Goal: Task Accomplishment & Management: Manage account settings

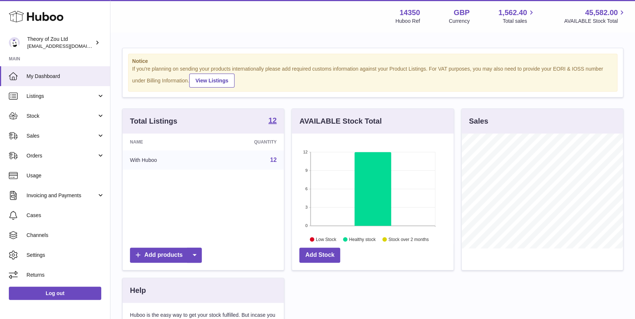
scroll to position [115, 161]
click at [52, 164] on link "Orders" at bounding box center [55, 156] width 110 height 20
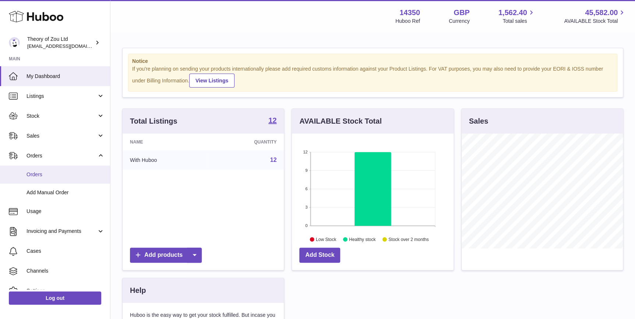
click at [55, 182] on link "Orders" at bounding box center [55, 175] width 110 height 18
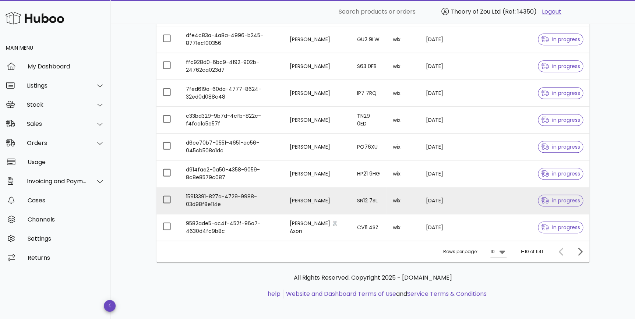
scroll to position [165, 0]
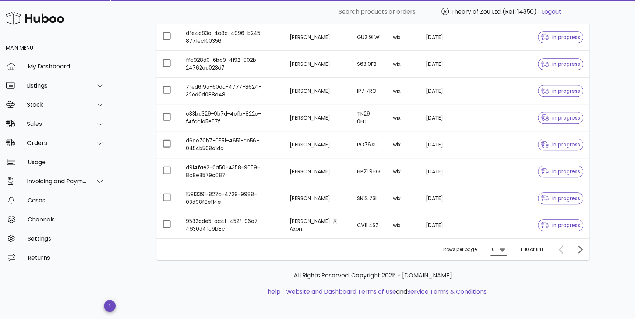
click at [502, 247] on icon at bounding box center [502, 249] width 9 height 9
click at [501, 290] on div "50" at bounding box center [500, 290] width 7 height 7
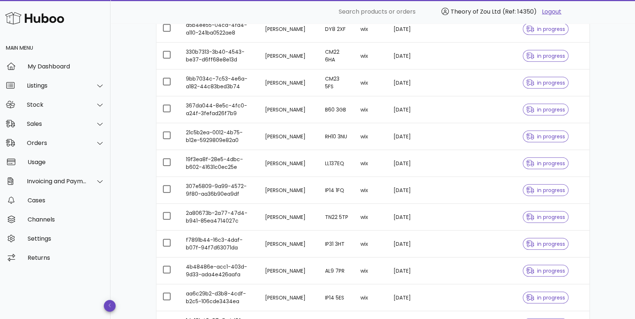
scroll to position [762, 0]
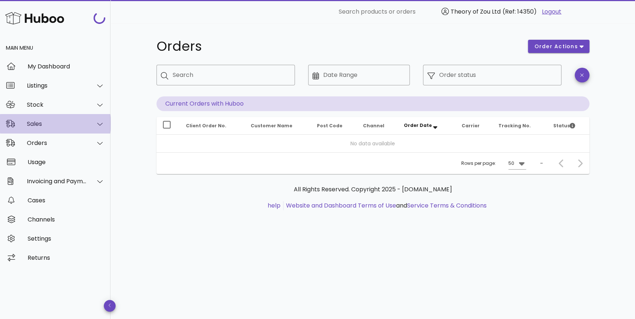
click at [56, 116] on div "Sales" at bounding box center [55, 123] width 111 height 19
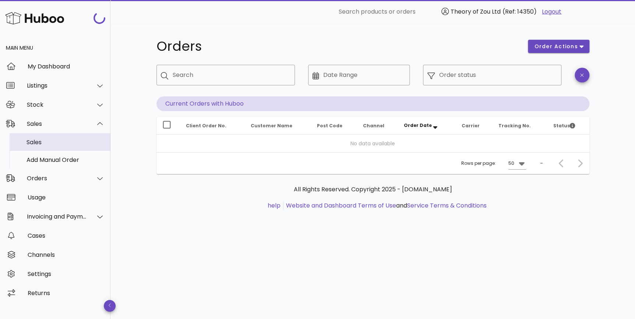
click at [61, 141] on div "Sales" at bounding box center [66, 142] width 78 height 7
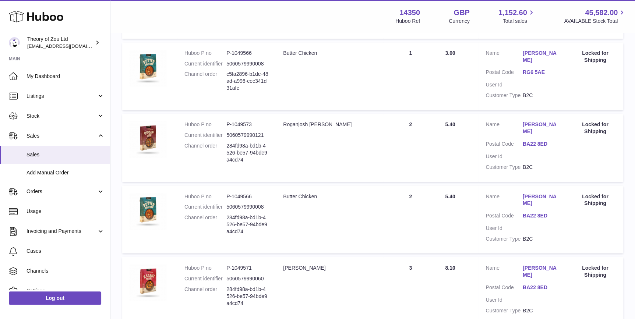
scroll to position [589, 0]
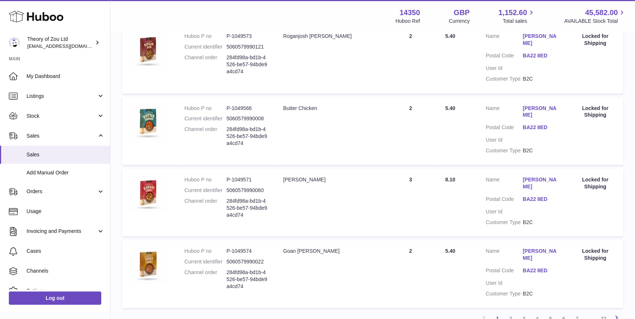
click at [617, 313] on icon at bounding box center [617, 317] width 9 height 9
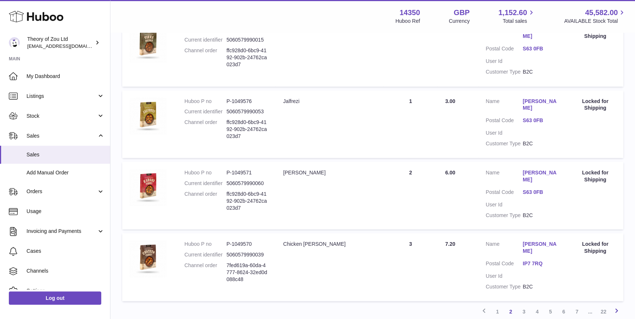
click at [616, 306] on icon at bounding box center [617, 310] width 9 height 9
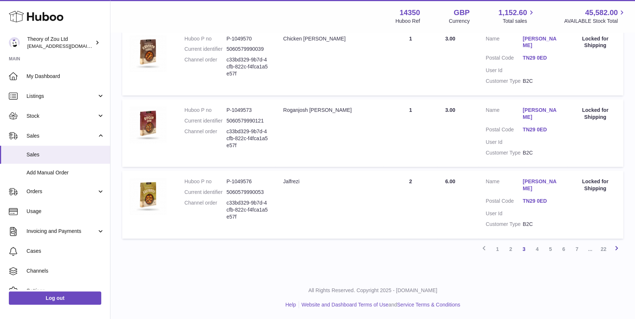
click at [618, 250] on icon at bounding box center [617, 247] width 9 height 9
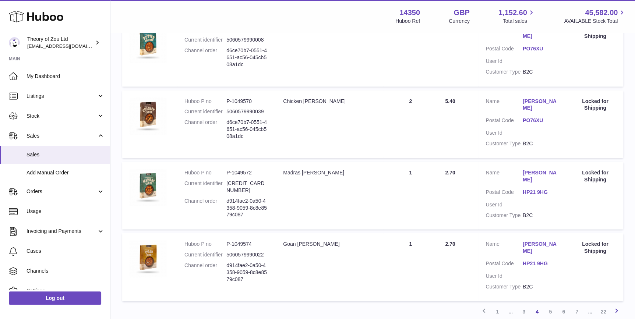
click at [621, 305] on link "Next" at bounding box center [616, 311] width 13 height 13
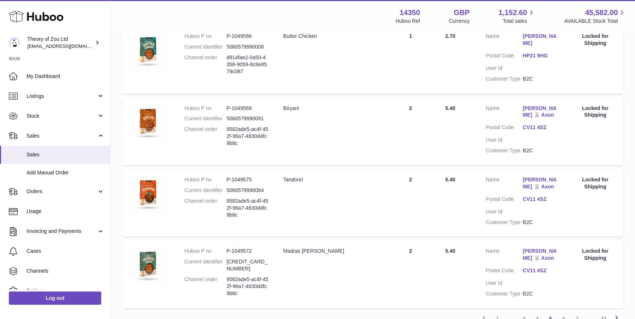
click at [617, 313] on icon at bounding box center [617, 317] width 9 height 9
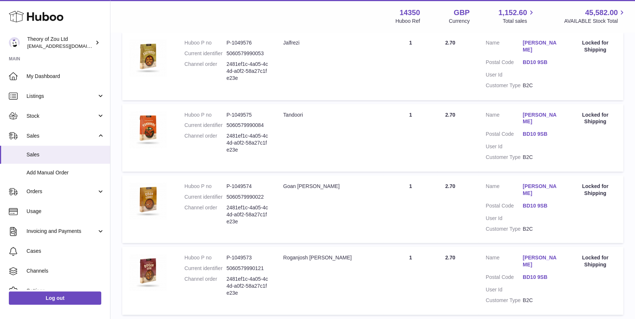
scroll to position [589, 0]
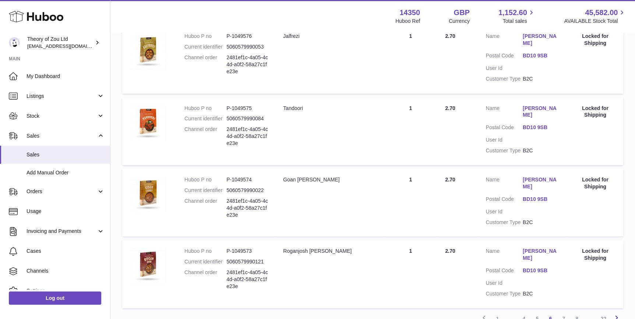
click at [616, 313] on icon at bounding box center [617, 317] width 9 height 9
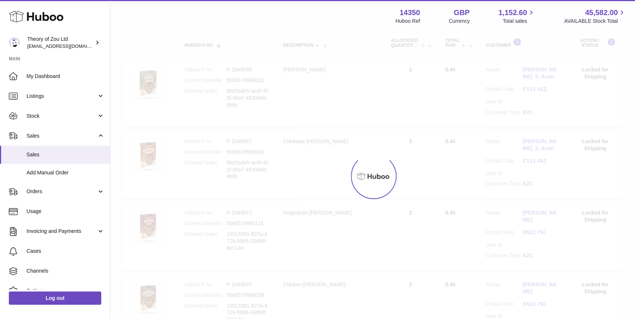
scroll to position [33, 0]
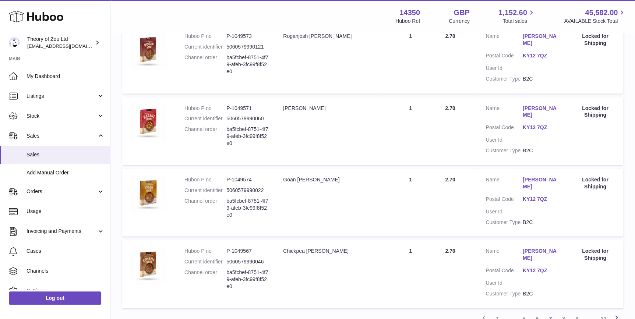
click at [615, 313] on icon at bounding box center [617, 317] width 9 height 9
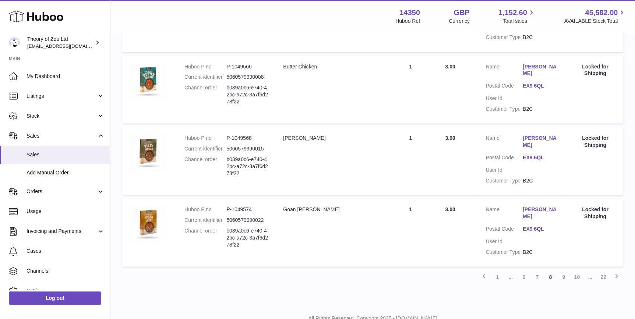
click at [616, 271] on icon at bounding box center [617, 275] width 9 height 9
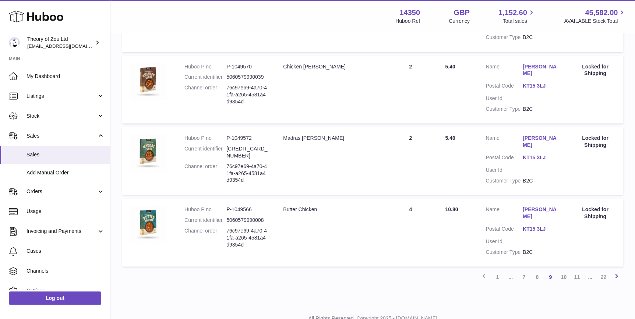
click at [615, 271] on icon at bounding box center [617, 275] width 9 height 9
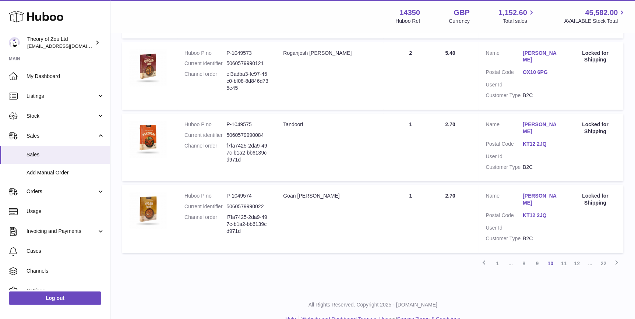
click at [616, 258] on icon at bounding box center [617, 262] width 9 height 9
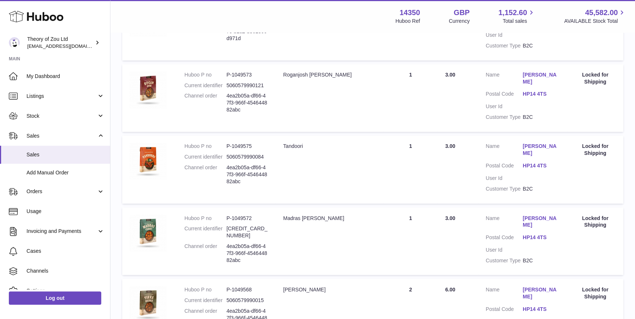
scroll to position [624, 0]
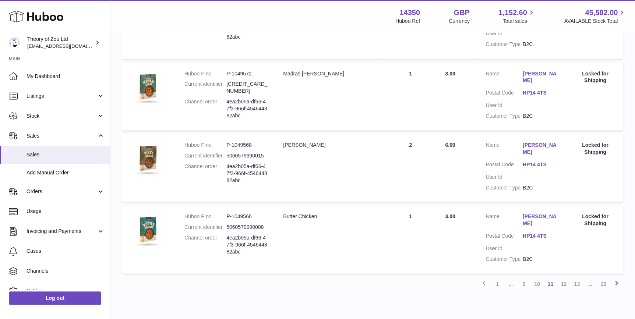
click at [617, 278] on icon at bounding box center [617, 282] width 9 height 9
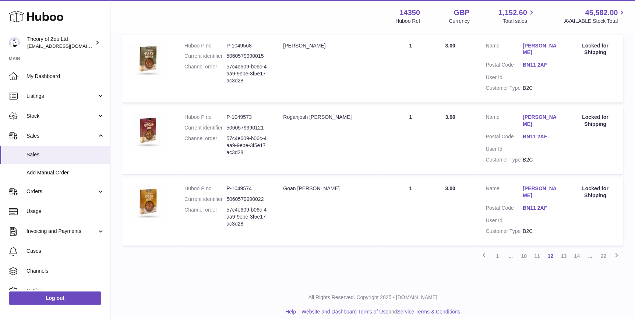
click at [617, 250] on icon at bounding box center [617, 254] width 9 height 9
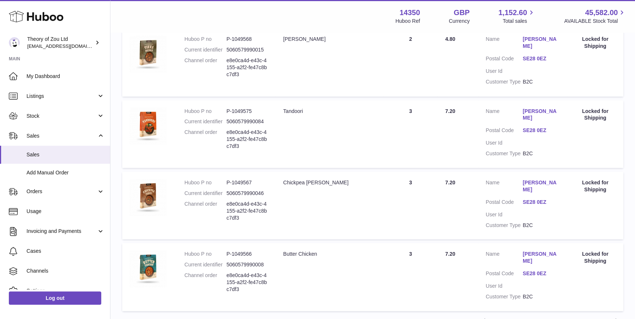
scroll to position [610, 0]
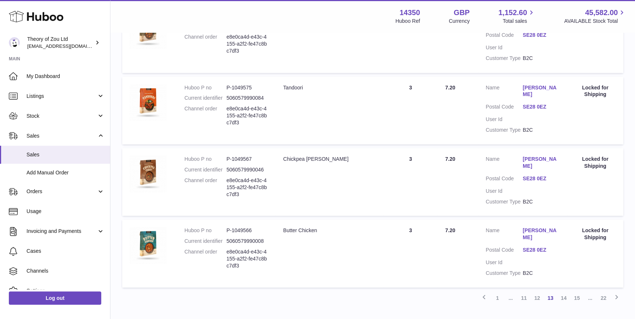
click at [579, 291] on link "15" at bounding box center [577, 297] width 13 height 13
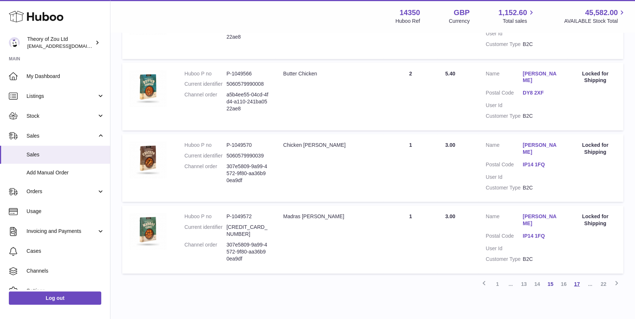
click at [581, 277] on link "17" at bounding box center [577, 283] width 13 height 13
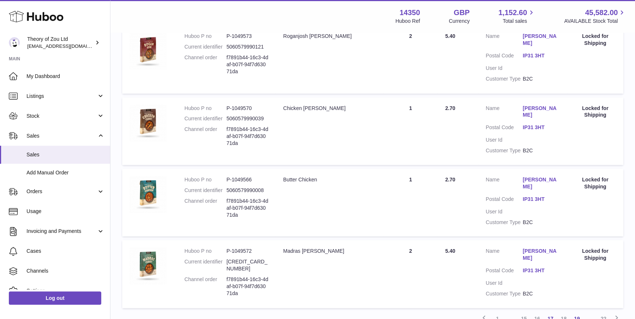
click at [576, 312] on link "19" at bounding box center [577, 318] width 13 height 13
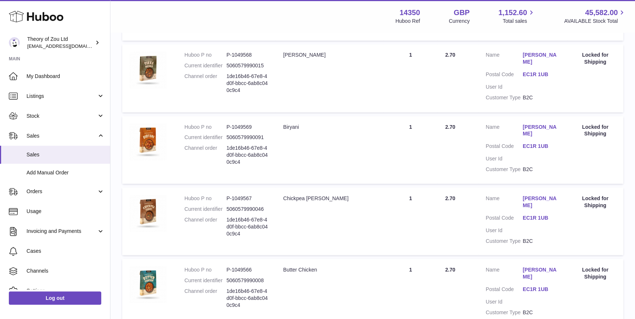
scroll to position [589, 0]
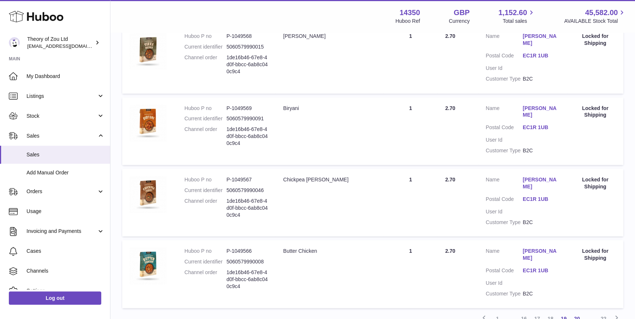
click at [580, 312] on link "20" at bounding box center [577, 318] width 13 height 13
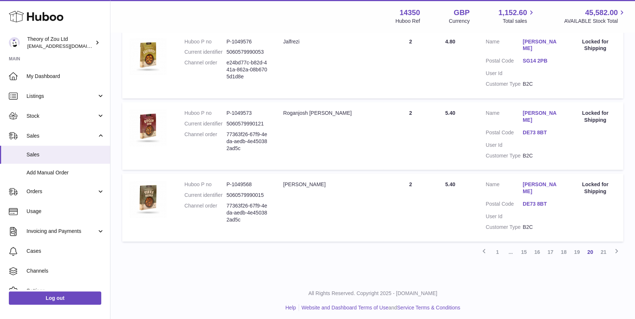
scroll to position [659, 0]
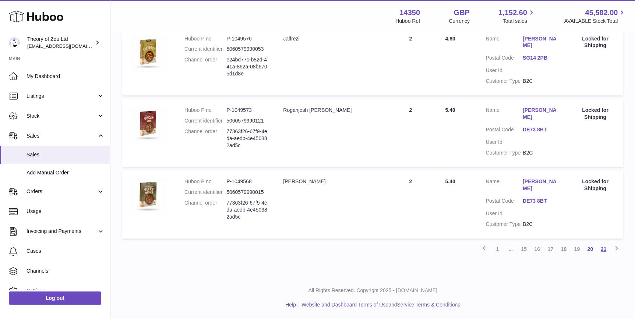
click at [605, 251] on link "21" at bounding box center [603, 248] width 13 height 13
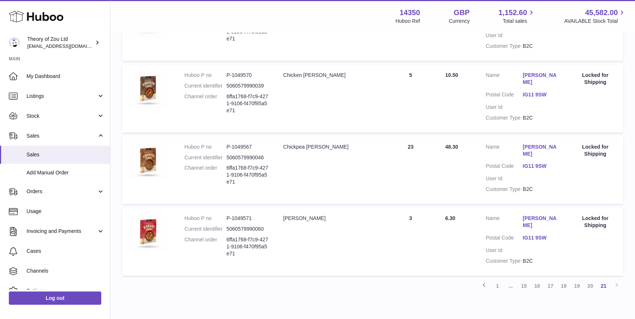
scroll to position [416, 0]
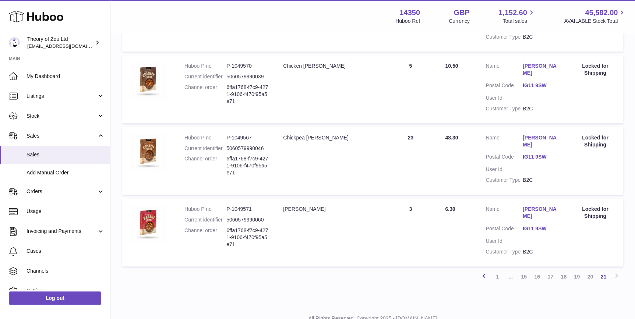
click at [488, 271] on icon at bounding box center [484, 275] width 9 height 9
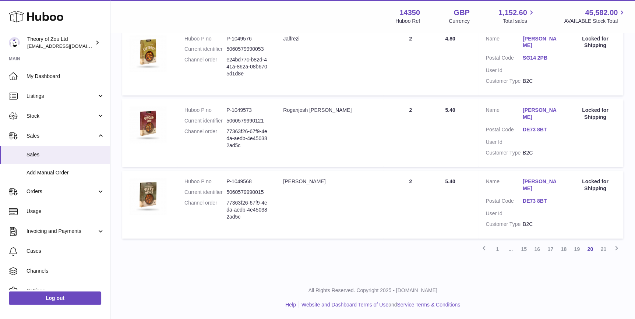
scroll to position [603, 0]
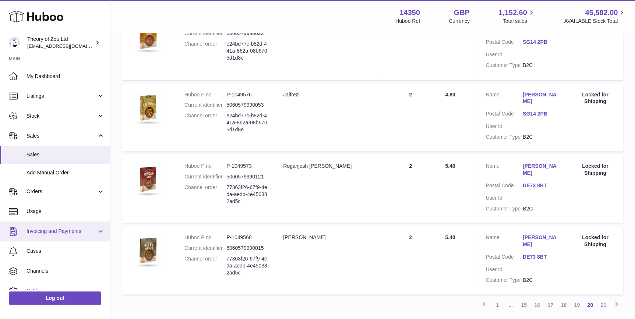
click at [59, 226] on link "Invoicing and Payments" at bounding box center [55, 232] width 110 height 20
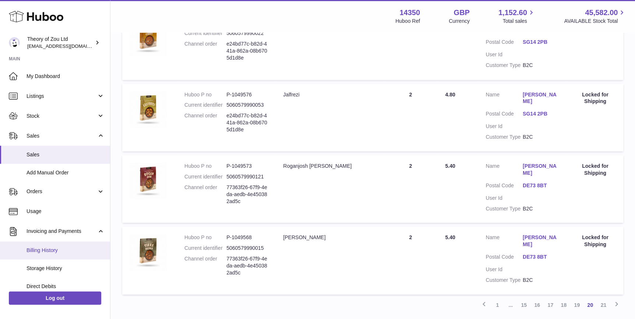
click at [65, 244] on link "Billing History" at bounding box center [55, 251] width 110 height 18
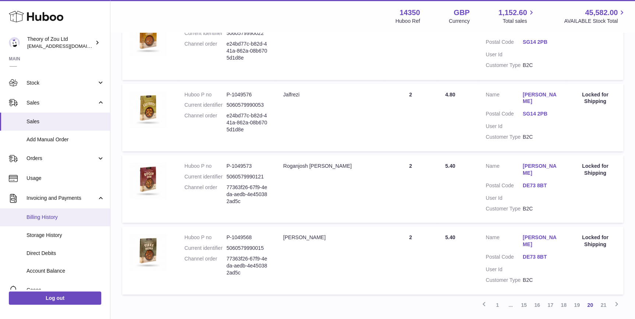
scroll to position [56, 0]
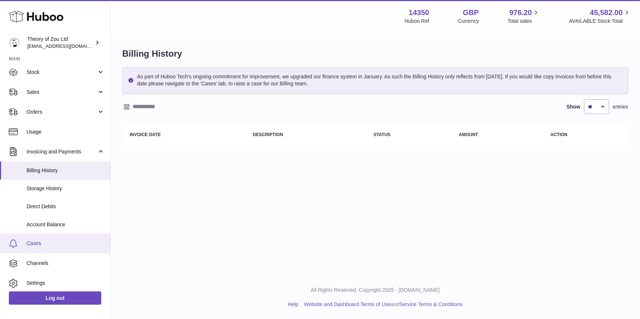
scroll to position [56, 0]
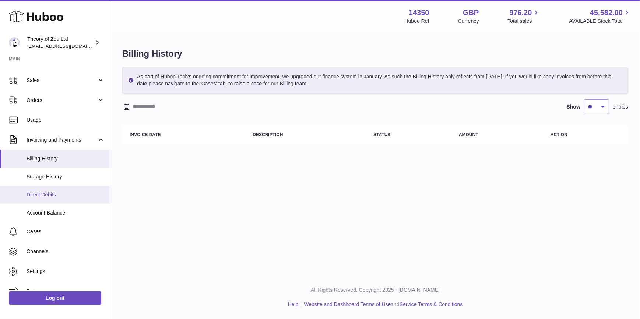
click at [88, 189] on link "Direct Debits" at bounding box center [55, 195] width 110 height 18
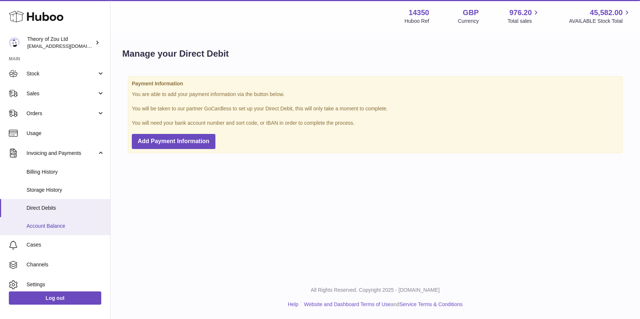
scroll to position [56, 0]
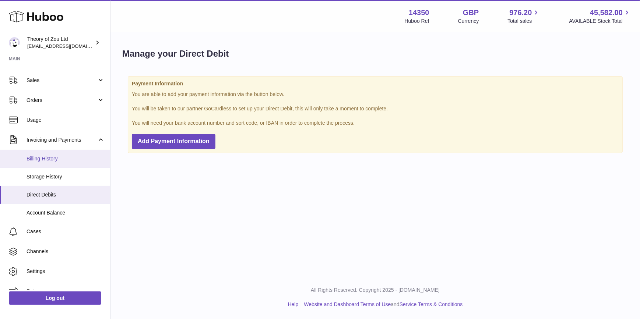
click at [63, 163] on link "Billing History" at bounding box center [55, 159] width 110 height 18
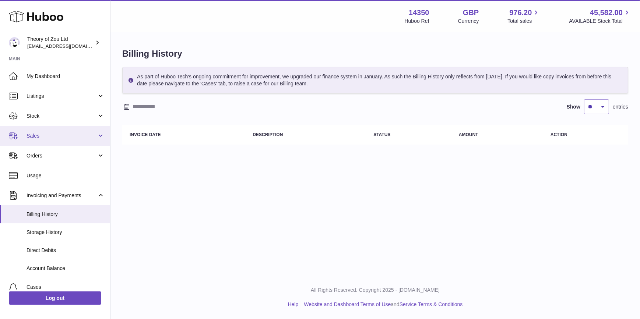
click at [49, 139] on span "Sales" at bounding box center [62, 136] width 70 height 7
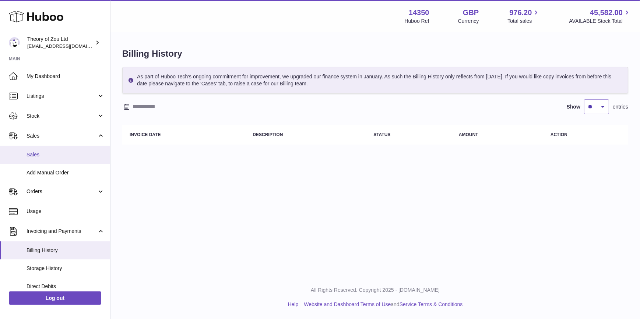
click at [52, 154] on span "Sales" at bounding box center [66, 154] width 78 height 7
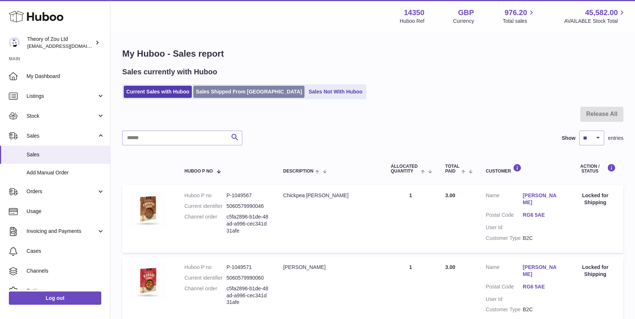
click at [251, 91] on link "Sales Shipped From [GEOGRAPHIC_DATA]" at bounding box center [248, 92] width 111 height 12
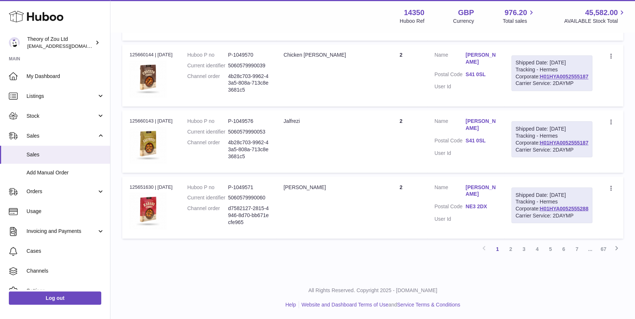
scroll to position [757, 0]
click at [37, 98] on span "Listings" at bounding box center [62, 96] width 70 height 7
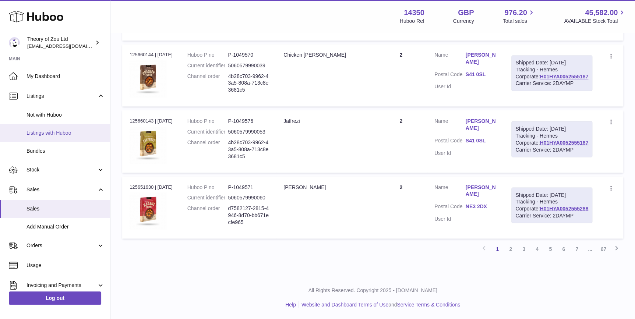
click at [48, 130] on span "Listings with Huboo" at bounding box center [66, 133] width 78 height 7
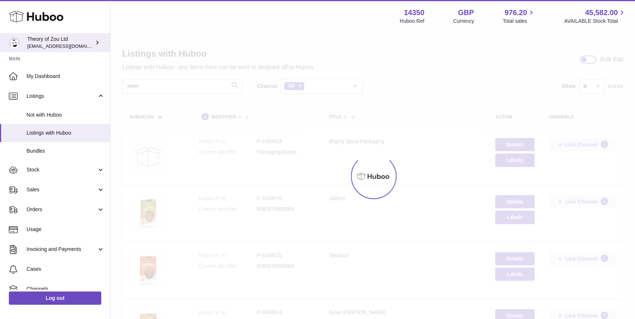
click at [63, 46] on span "[EMAIL_ADDRESS][DOMAIN_NAME]" at bounding box center [67, 46] width 81 height 6
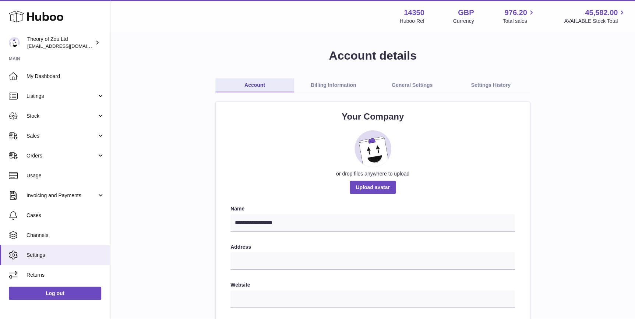
click at [337, 90] on link "Billing Information" at bounding box center [333, 85] width 79 height 14
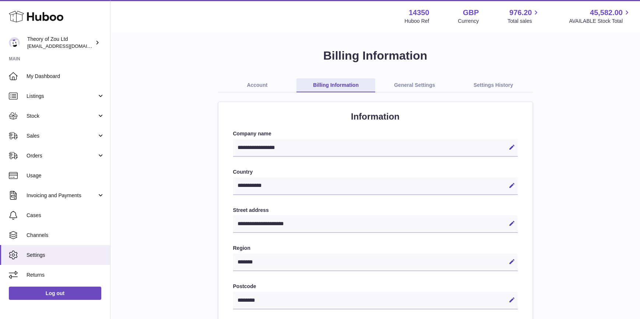
select select "**"
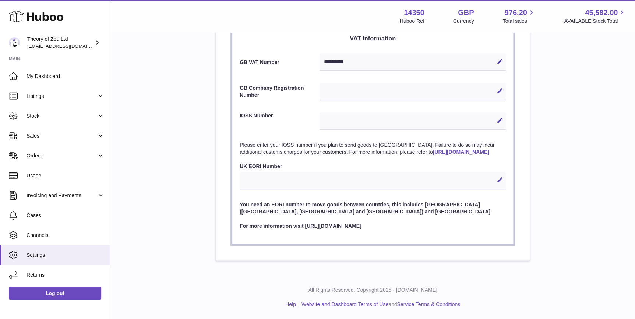
scroll to position [282, 0]
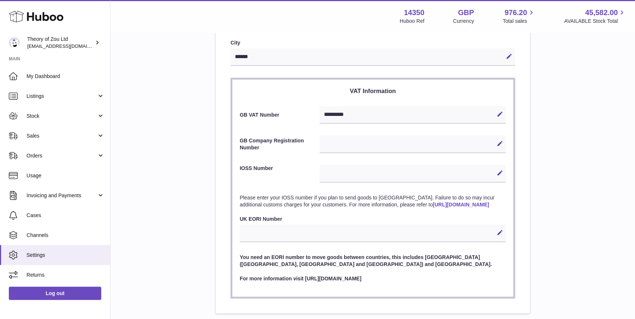
drag, startPoint x: 383, startPoint y: 285, endPoint x: 292, endPoint y: 291, distance: 91.1
click at [292, 291] on section "VAT Information GB VAT Number ********* Edit Cancel Save GB Company Registratio…" at bounding box center [373, 188] width 285 height 221
click at [397, 268] on p "You need an EORI number to move goods between countries, this includes [GEOGRAP…" at bounding box center [373, 261] width 266 height 14
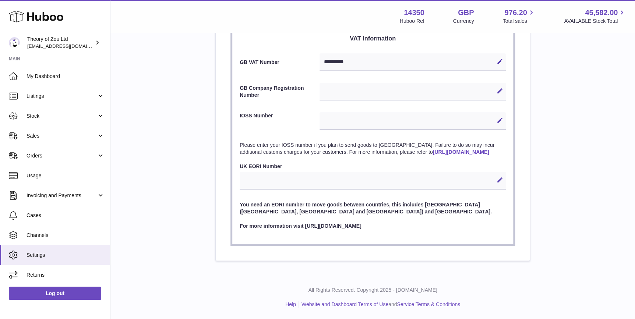
drag, startPoint x: 375, startPoint y: 229, endPoint x: 304, endPoint y: 232, distance: 71.9
click at [304, 232] on section "VAT Information GB VAT Number ********* Edit Cancel Save GB Company Registratio…" at bounding box center [373, 135] width 285 height 221
drag, startPoint x: 304, startPoint y: 232, endPoint x: 329, endPoint y: 235, distance: 25.6
click at [329, 235] on section "VAT Information GB VAT Number ********* Edit Cancel Save GB Company Registratio…" at bounding box center [373, 135] width 285 height 221
drag, startPoint x: 369, startPoint y: 225, endPoint x: 306, endPoint y: 225, distance: 63.7
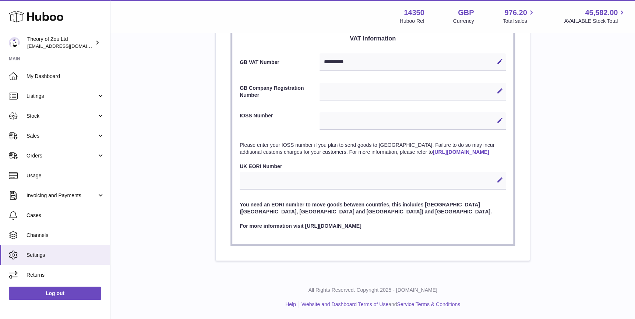
click at [306, 225] on p "For more information visit https://www.gov.uk/eori" at bounding box center [373, 226] width 266 height 7
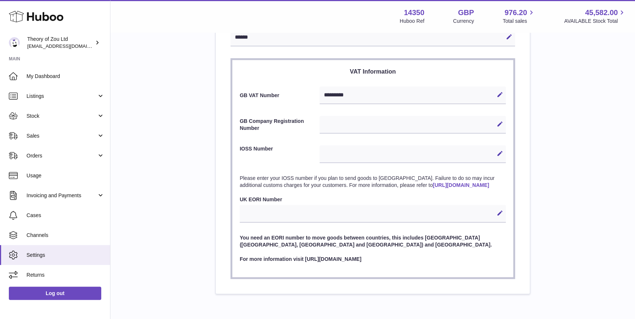
scroll to position [285, 0]
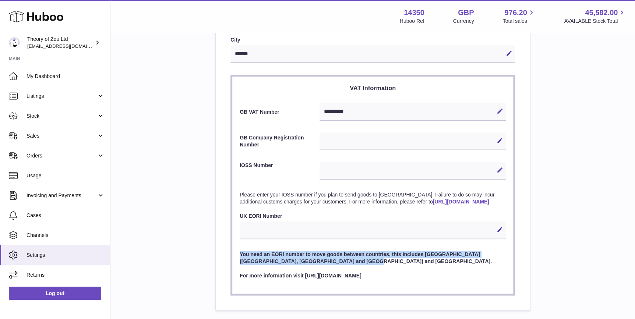
drag, startPoint x: 331, startPoint y: 268, endPoint x: 225, endPoint y: 261, distance: 105.9
click at [225, 261] on div "**********" at bounding box center [373, 64] width 314 height 494
click at [339, 265] on p "You need an EORI number to move goods between countries, this includes Great Br…" at bounding box center [373, 258] width 266 height 14
drag, startPoint x: 330, startPoint y: 267, endPoint x: 231, endPoint y: 263, distance: 98.4
click at [231, 263] on section "VAT Information GB VAT Number ********* Edit Cancel Save GB Company Registratio…" at bounding box center [373, 185] width 285 height 221
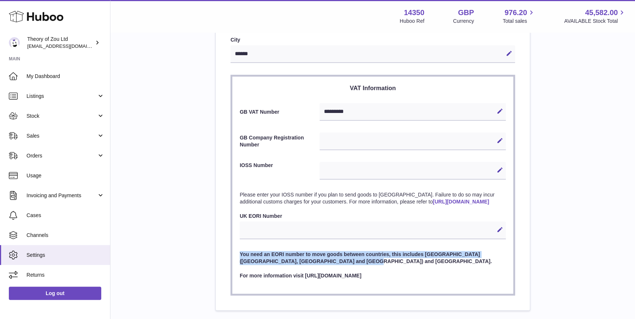
drag, startPoint x: 231, startPoint y: 263, endPoint x: 244, endPoint y: 263, distance: 12.5
click at [244, 263] on p "You need an EORI number to move goods between countries, this includes Great Br…" at bounding box center [373, 258] width 266 height 14
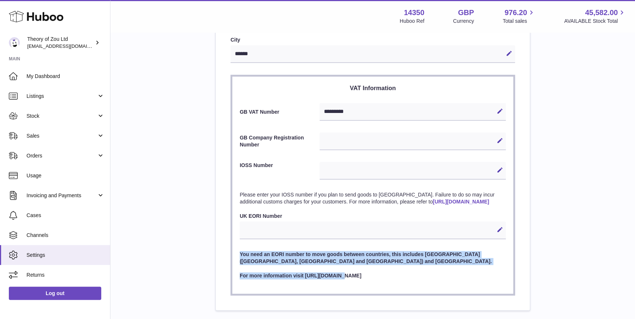
drag, startPoint x: 337, startPoint y: 273, endPoint x: 236, endPoint y: 260, distance: 102.1
click at [236, 260] on section "VAT Information GB VAT Number ********* Edit Cancel Save GB Company Registratio…" at bounding box center [373, 185] width 285 height 221
drag, startPoint x: 236, startPoint y: 260, endPoint x: 250, endPoint y: 270, distance: 16.8
click at [243, 265] on p "You need an EORI number to move goods between countries, this includes Great Br…" at bounding box center [373, 258] width 266 height 14
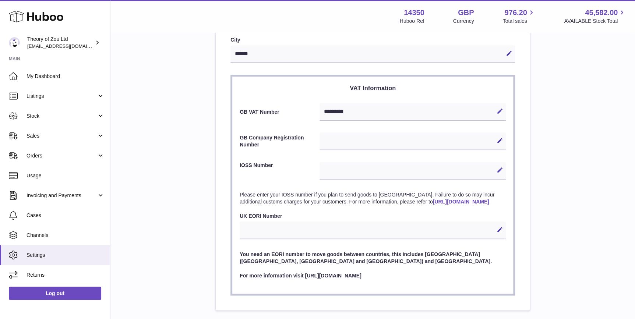
drag, startPoint x: 334, startPoint y: 284, endPoint x: 236, endPoint y: 262, distance: 100.4
click at [236, 262] on section "VAT Information GB VAT Number ********* Edit Cancel Save GB Company Registratio…" at bounding box center [373, 185] width 285 height 221
click at [330, 273] on div "You need an EORI number to move goods between countries, this includes Great Br…" at bounding box center [373, 265] width 266 height 28
drag, startPoint x: 369, startPoint y: 281, endPoint x: 292, endPoint y: 292, distance: 76.9
click at [292, 292] on section "VAT Information GB VAT Number ********* Edit Cancel Save GB Company Registratio…" at bounding box center [373, 185] width 285 height 221
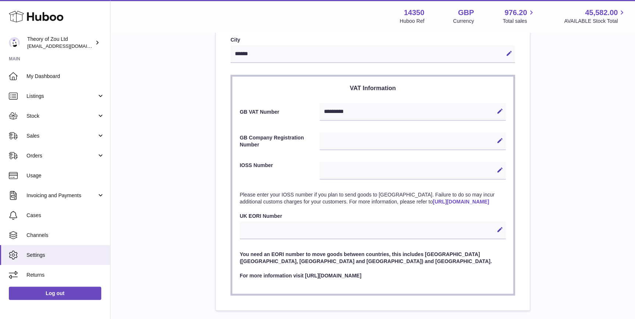
scroll to position [0, 0]
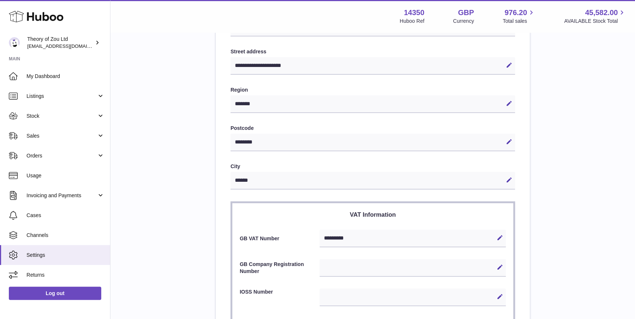
click at [615, 214] on div "**********" at bounding box center [372, 163] width 501 height 548
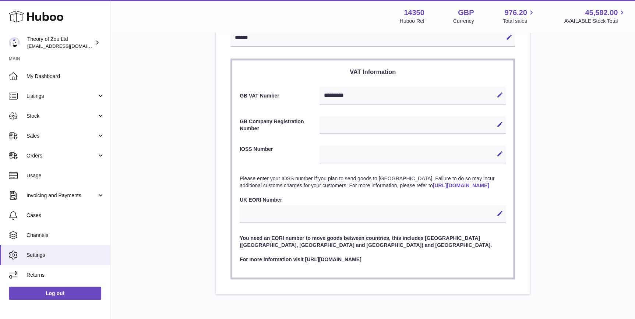
scroll to position [285, 0]
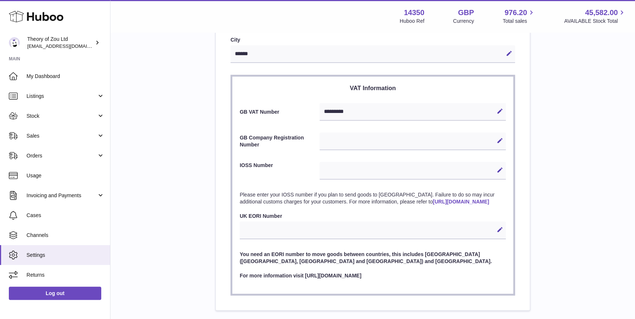
drag, startPoint x: 305, startPoint y: 284, endPoint x: 364, endPoint y: 281, distance: 59.3
click at [364, 280] on p "For more information visit https://www.gov.uk/eori" at bounding box center [373, 276] width 266 height 7
click at [365, 280] on p "For more information visit https://www.gov.uk/eori" at bounding box center [373, 276] width 266 height 7
drag, startPoint x: 357, startPoint y: 108, endPoint x: 317, endPoint y: 111, distance: 39.9
click at [317, 111] on div "GB VAT Number ********* Edit Cancel Save" at bounding box center [373, 112] width 266 height 18
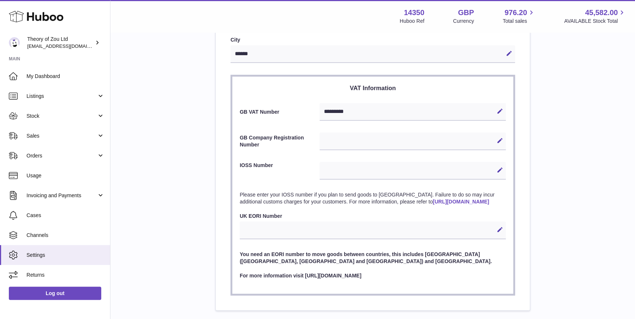
drag, startPoint x: 327, startPoint y: 110, endPoint x: 358, endPoint y: 109, distance: 30.6
click at [346, 109] on div "********* Edit Cancel Save" at bounding box center [413, 112] width 186 height 18
drag, startPoint x: 399, startPoint y: 202, endPoint x: 236, endPoint y: 193, distance: 163.4
click at [236, 193] on section "VAT Information GB VAT Number ********* Edit Cancel Save GB Company Registratio…" at bounding box center [373, 185] width 285 height 221
drag, startPoint x: 236, startPoint y: 193, endPoint x: 256, endPoint y: 199, distance: 20.9
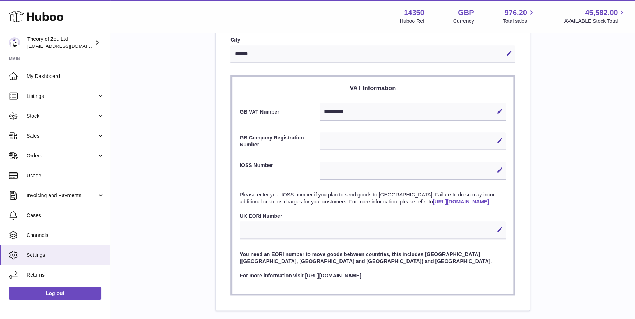
click at [249, 197] on p "Please enter your IOSS number if you plan to send goods to the EU. Failure to d…" at bounding box center [373, 199] width 266 height 14
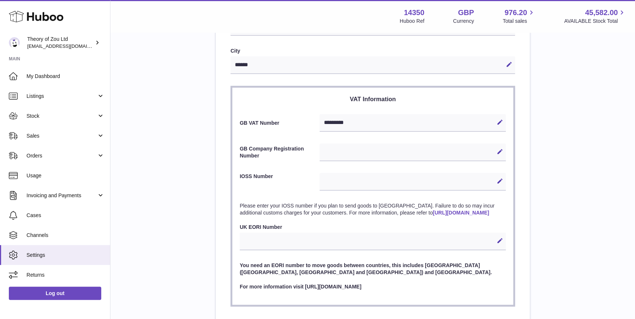
scroll to position [341, 0]
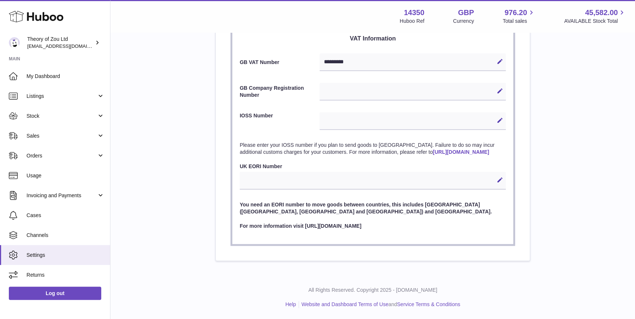
drag, startPoint x: 367, startPoint y: 227, endPoint x: 306, endPoint y: 226, distance: 61.2
click at [306, 226] on p "For more information visit https://www.gov.uk/eori" at bounding box center [373, 226] width 266 height 7
click at [329, 210] on p "You need an EORI number to move goods between countries, this includes Great Br…" at bounding box center [373, 208] width 266 height 14
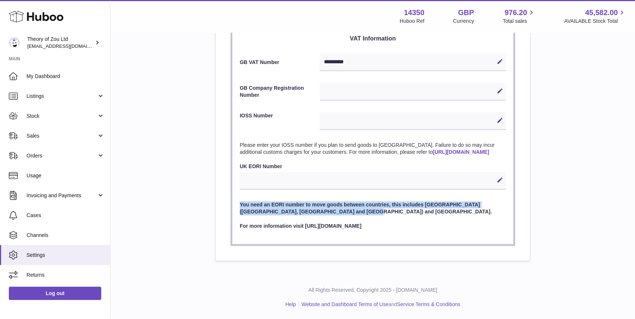
drag, startPoint x: 334, startPoint y: 213, endPoint x: 232, endPoint y: 204, distance: 102.0
click at [232, 204] on section "VAT Information GB VAT Number ********* Edit Cancel Save GB Company Registratio…" at bounding box center [373, 135] width 285 height 221
drag, startPoint x: 232, startPoint y: 204, endPoint x: 286, endPoint y: 214, distance: 54.7
click at [286, 214] on p "You need an EORI number to move goods between countries, this includes Great Br…" at bounding box center [373, 208] width 266 height 14
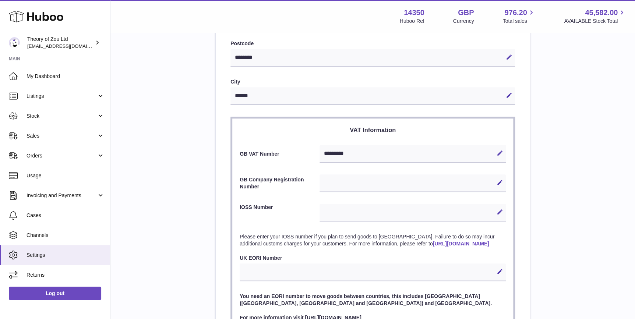
scroll to position [229, 0]
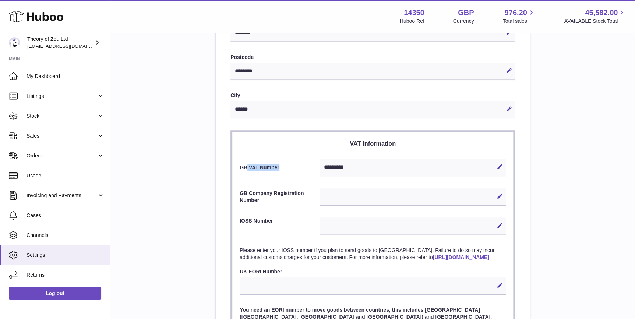
drag, startPoint x: 280, startPoint y: 164, endPoint x: 247, endPoint y: 168, distance: 33.4
click at [247, 168] on label "GB VAT Number" at bounding box center [280, 167] width 80 height 7
drag, startPoint x: 282, startPoint y: 169, endPoint x: 217, endPoint y: 173, distance: 65.0
click at [217, 173] on div "**********" at bounding box center [373, 120] width 314 height 494
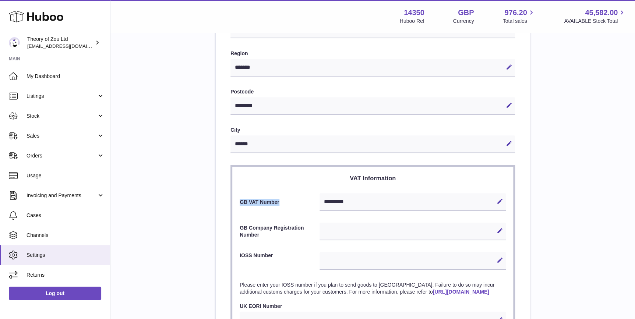
scroll to position [173, 0]
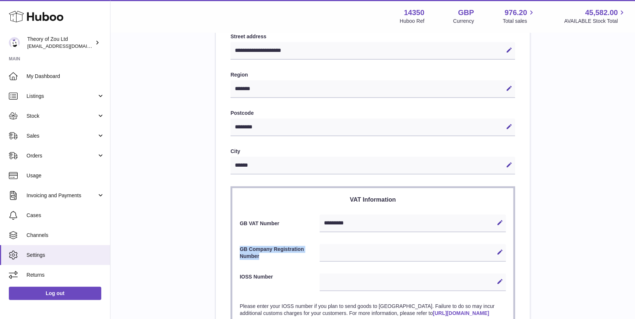
drag, startPoint x: 262, startPoint y: 257, endPoint x: 240, endPoint y: 249, distance: 22.7
click at [240, 249] on label "GB Company Registration Number" at bounding box center [280, 253] width 80 height 14
drag, startPoint x: 240, startPoint y: 249, endPoint x: 265, endPoint y: 254, distance: 25.6
click at [265, 254] on label "GB Company Registration Number" at bounding box center [280, 253] width 80 height 14
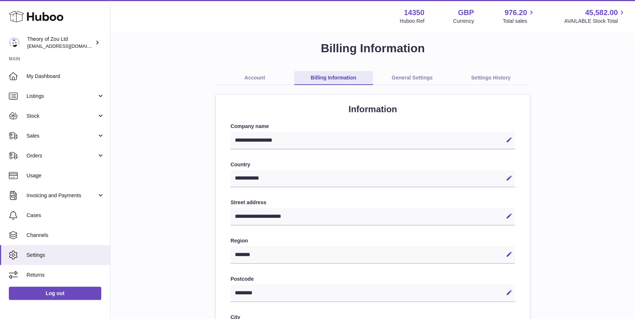
scroll to position [0, 0]
